Goal: Information Seeking & Learning: Learn about a topic

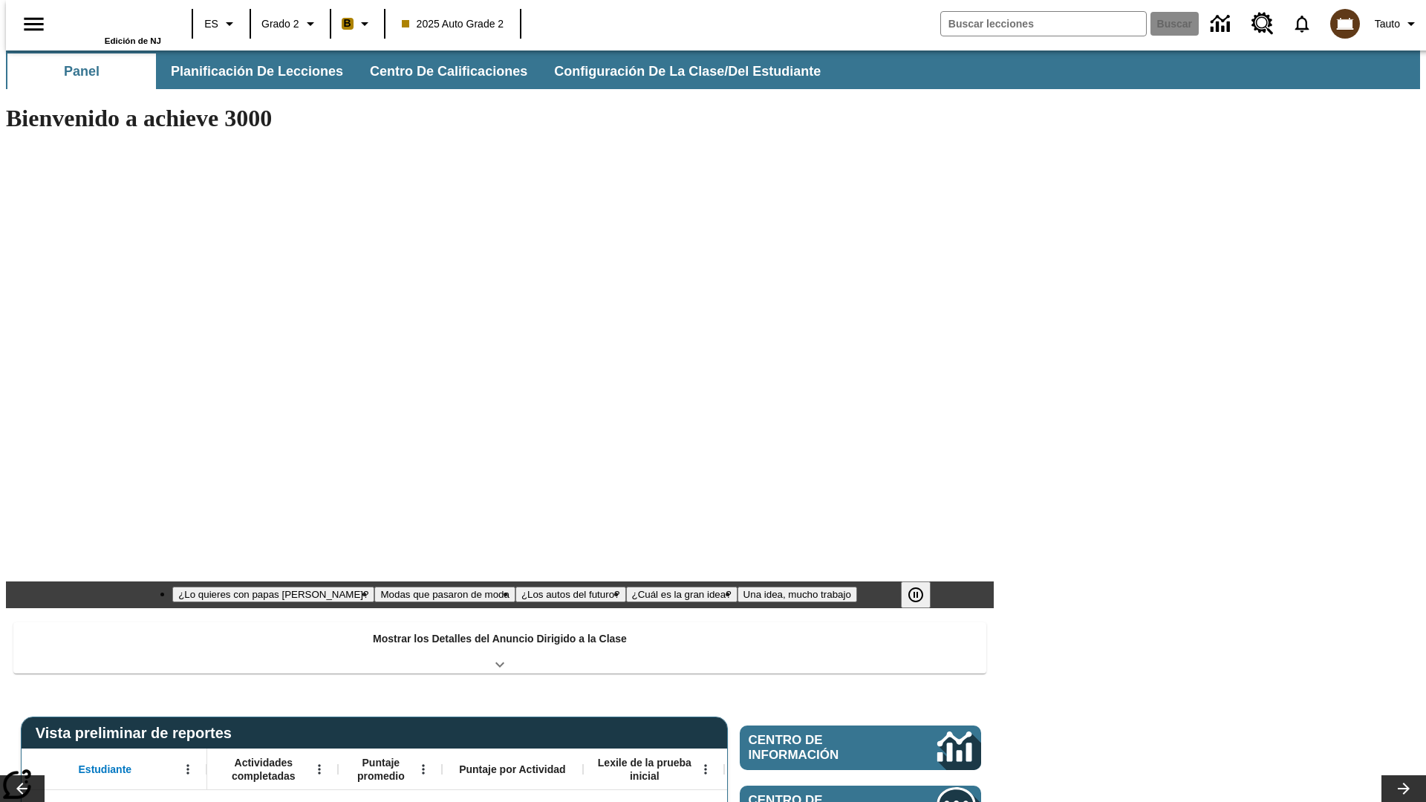
type input "-1"
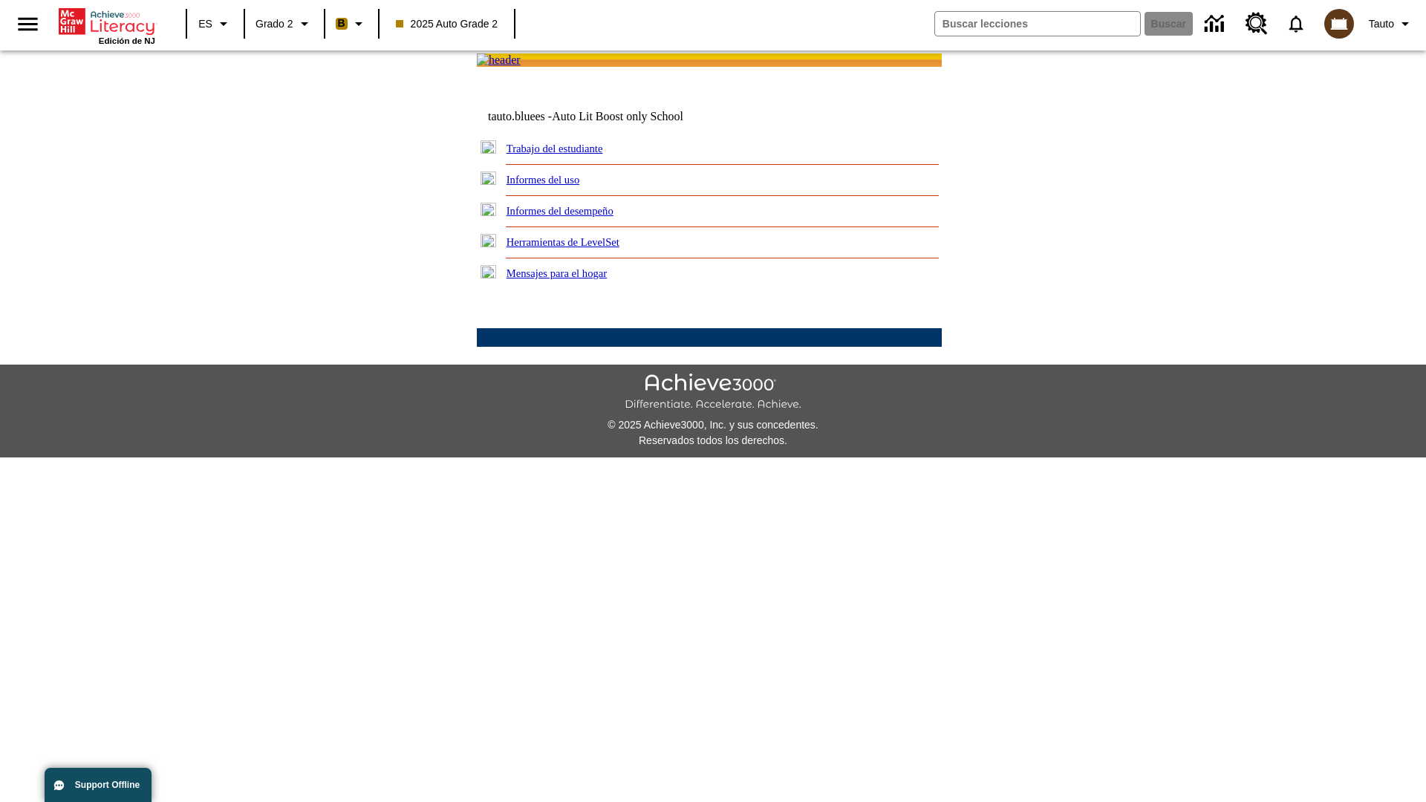
click at [579, 217] on link "Informes del desempeño" at bounding box center [559, 211] width 107 height 12
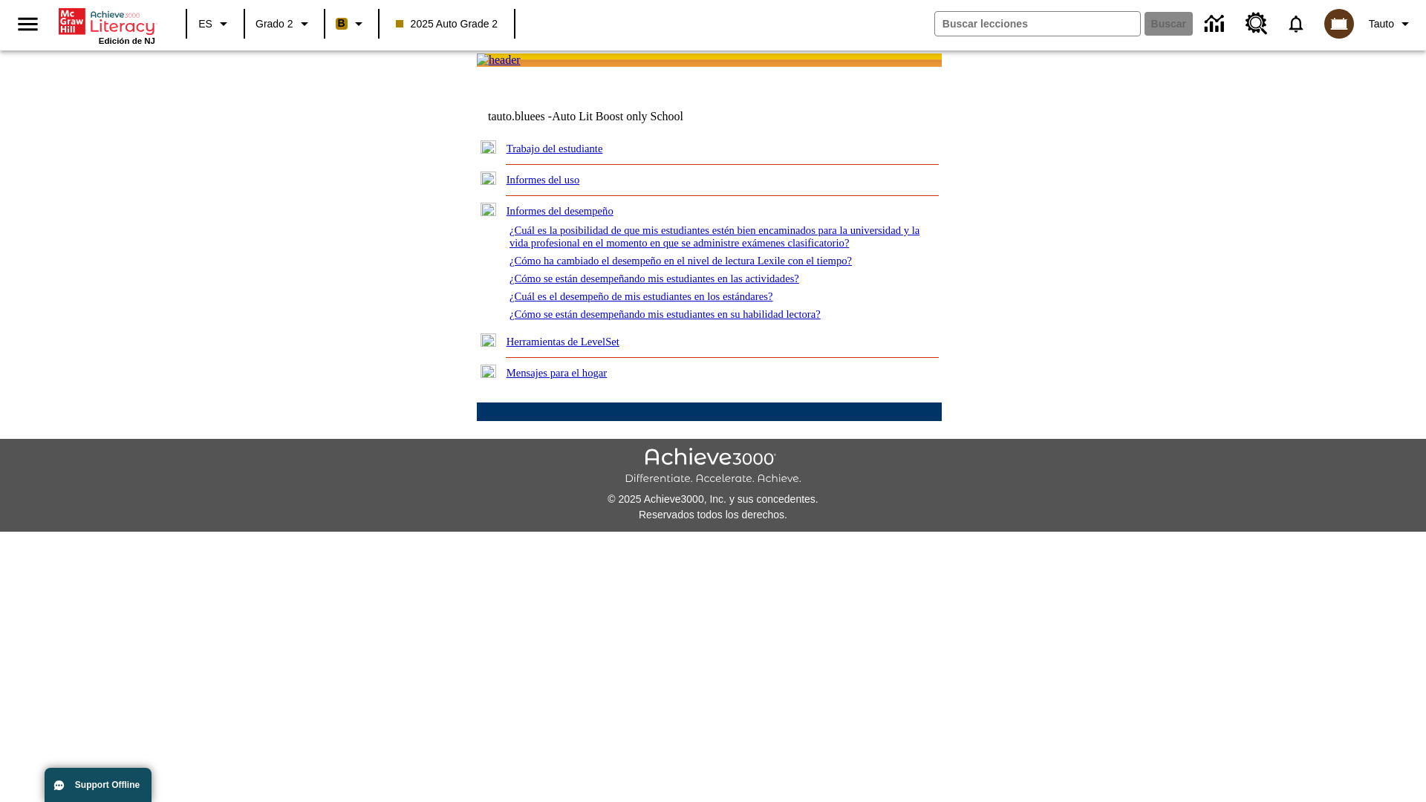
click at [705, 267] on link "¿Cómo ha cambiado el desempeño en el nivel de lectura Lexile con el tiempo?" at bounding box center [680, 261] width 342 height 12
